Goal: Task Accomplishment & Management: Manage account settings

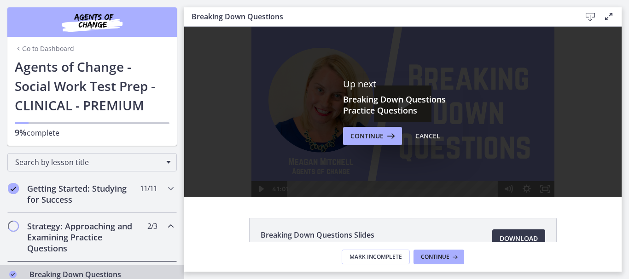
click at [57, 46] on link "Go to Dashboard" at bounding box center [44, 48] width 59 height 9
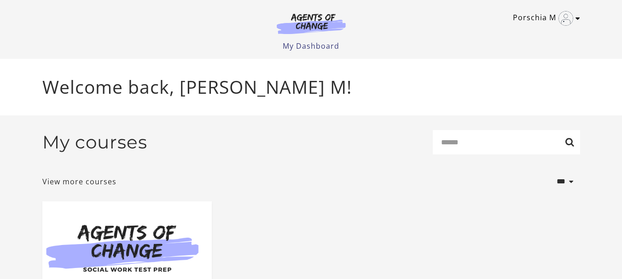
click at [578, 19] on icon "Toggle menu" at bounding box center [577, 18] width 5 height 7
click at [524, 65] on link "Sign Out" at bounding box center [541, 65] width 81 height 16
